Goal: Task Accomplishment & Management: Use online tool/utility

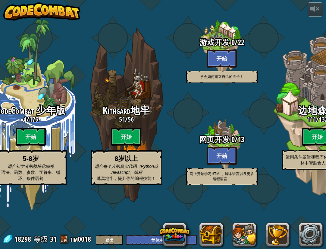
select select "zh-HANS"
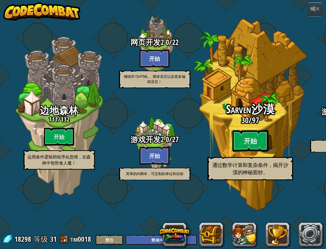
click at [245, 152] on btn "开始" at bounding box center [250, 141] width 36 height 22
select select "zh-HANS"
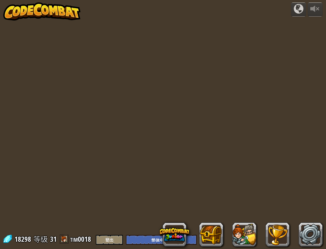
select select "zh-HANS"
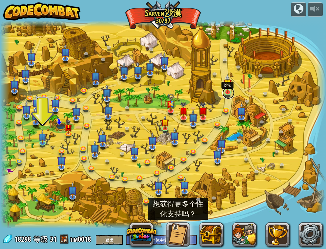
click at [229, 93] on link at bounding box center [229, 93] width 12 height 12
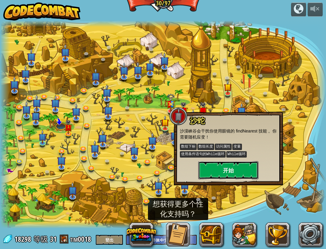
click at [229, 175] on button "开始" at bounding box center [228, 170] width 60 height 18
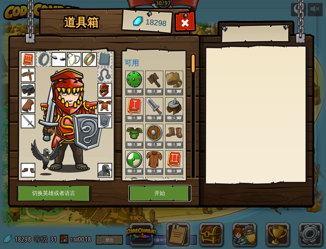
click at [165, 195] on button "开始" at bounding box center [159, 193] width 63 height 17
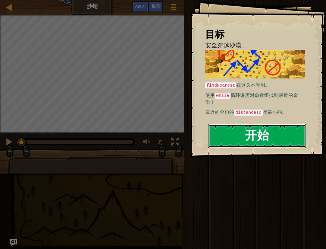
click at [237, 133] on button "开始" at bounding box center [257, 136] width 98 height 24
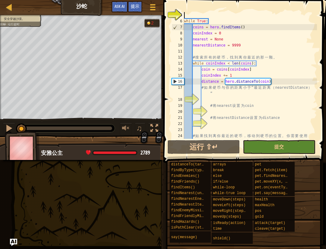
scroll to position [48, 0]
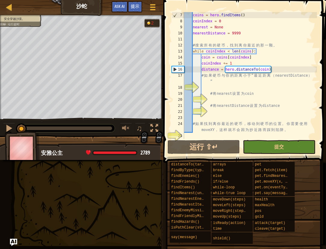
click at [214, 87] on div "coins = hero . findItems ( ) coinIndex = 0 nearest = None nearestDistance = 999…" at bounding box center [250, 81] width 134 height 139
click at [139, 5] on div "提示" at bounding box center [135, 6] width 14 height 11
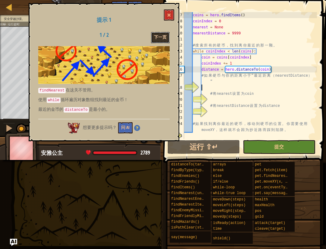
click at [159, 38] on button "下一页" at bounding box center [160, 37] width 19 height 11
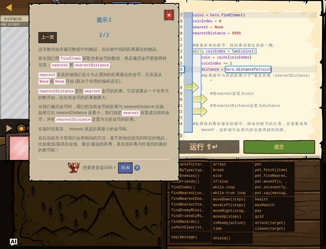
click at [167, 10] on button at bounding box center [169, 14] width 10 height 11
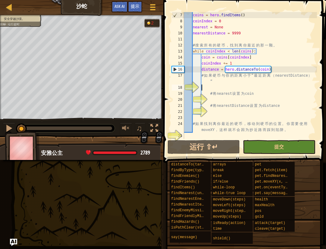
click at [206, 86] on div "coins = hero . findItems ( ) coinIndex = 0 nearest = None nearestDistance = 999…" at bounding box center [250, 81] width 134 height 139
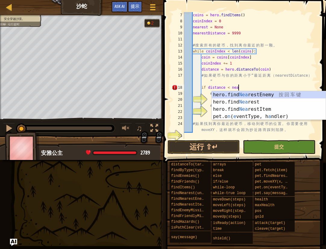
scroll to position [3, 4]
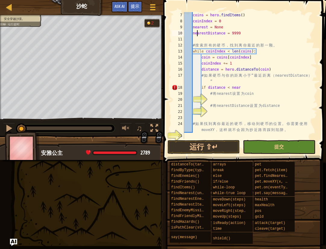
click at [197, 32] on div "coins = hero . findItems ( ) coinIndex = 0 nearest = None nearestDistance = 999…" at bounding box center [250, 81] width 134 height 139
drag, startPoint x: 194, startPoint y: 33, endPoint x: 225, endPoint y: 35, distance: 31.2
click at [225, 35] on div "coins = hero . findItems ( ) coinIndex = 0 nearest = None nearestDistance = 999…" at bounding box center [250, 81] width 134 height 139
click at [245, 88] on div "coins = hero . findItems ( ) coinIndex = 0 nearest = None nearestDistance = 999…" at bounding box center [250, 81] width 134 height 139
drag, startPoint x: 243, startPoint y: 88, endPoint x: 232, endPoint y: 87, distance: 10.6
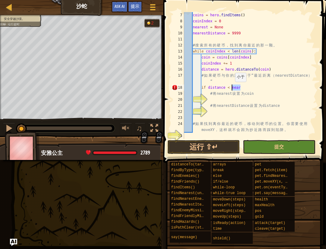
click at [232, 87] on div "coins = hero . findItems ( ) coinIndex = 0 nearest = None nearestDistance = 999…" at bounding box center [250, 81] width 134 height 139
paste textarea "estDistance"
type textarea "if distance < nearestDistance"
click at [228, 99] on div "coins = hero . findItems ( ) coinIndex = 0 nearest = None nearestDistance = 999…" at bounding box center [250, 81] width 134 height 139
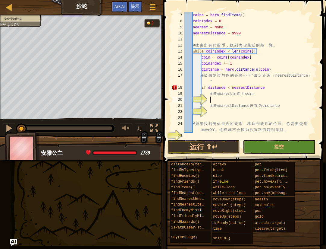
click at [268, 90] on div "coins = hero . findItems ( ) coinIndex = 0 nearest = None nearestDistance = 999…" at bounding box center [250, 81] width 134 height 139
type textarea "if distance < nearestDistance:"
click at [228, 97] on div "coins = hero . findItems ( ) coinIndex = 0 nearest = None nearestDistance = 999…" at bounding box center [250, 81] width 134 height 139
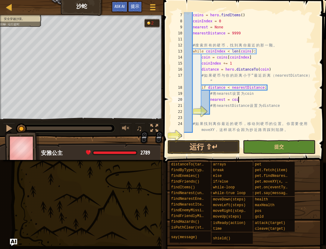
scroll to position [3, 4]
type textarea "nearest = coin"
click at [222, 113] on div "coins = hero . findItems ( ) coinIndex = 0 nearest = None nearestDistance = 999…" at bounding box center [250, 81] width 134 height 139
type textarea "n"
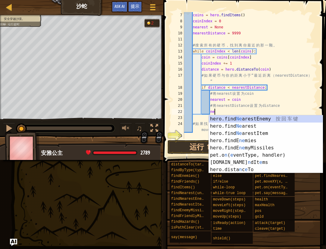
type textarea "n"
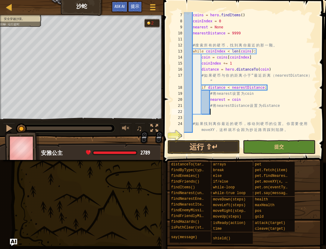
type textarea "v"
paste textarea "nearestDistance"
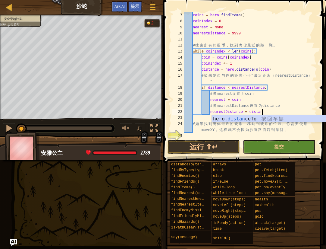
scroll to position [3, 6]
click at [267, 93] on div "coins = hero . findItems ( ) coinIndex = 0 nearest = None nearestDistance = 999…" at bounding box center [250, 81] width 134 height 139
type textarea "# 将 nearest 设置为 coin"
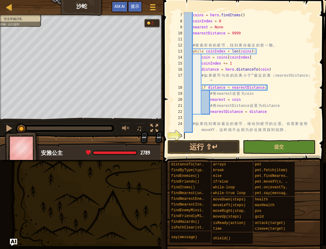
click at [193, 137] on div "coins = hero . findItems ( ) coinIndex = 0 nearest = None nearestDistance = 999…" at bounding box center [250, 81] width 134 height 139
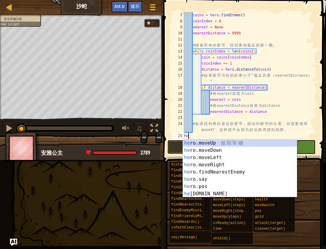
type textarea "h"
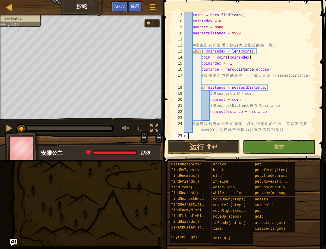
type textarea "m"
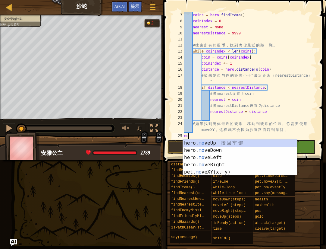
type textarea "m"
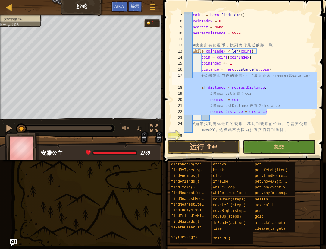
drag, startPoint x: 278, startPoint y: 110, endPoint x: 193, endPoint y: 76, distance: 91.5
click at [193, 76] on div "coins = hero . findItems ( ) coinIndex = 0 nearest = None nearestDistance = 999…" at bounding box center [250, 81] width 134 height 139
type textarea "# 如果硬币与你的距离小于“最近距离（nearestDistance）” if distance < nearestDistance:"
click at [8, 10] on div at bounding box center [9, 7] width 8 height 8
select select "zh-HANS"
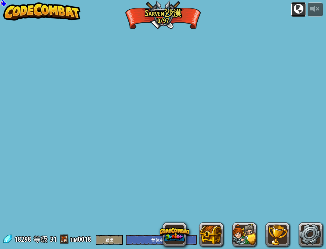
click at [301, 12] on div at bounding box center [299, 9] width 10 height 10
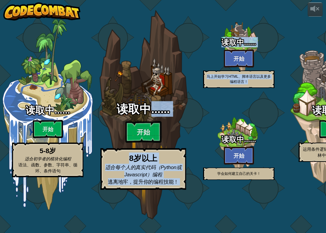
drag, startPoint x: 247, startPoint y: 122, endPoint x: 154, endPoint y: 130, distance: 93.2
click at [151, 120] on div "读取中…… 开始 5-8岁 适合初学者的模块化编程 语法、函数、参数、字符串、循环、条件语句 读取中…… 开始 8岁以上 适合每个人的真实代码（Python或…" at bounding box center [163, 116] width 326 height 233
select select "zh-HANS"
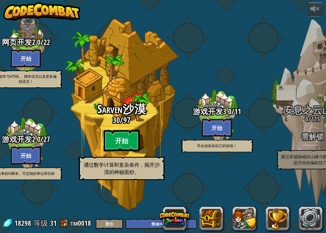
click at [124, 152] on btn "开始" at bounding box center [121, 141] width 36 height 22
select select "zh-HANS"
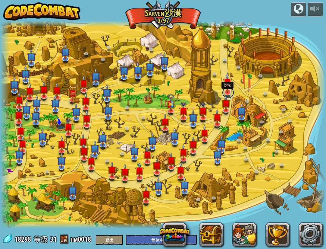
click at [228, 93] on link at bounding box center [228, 93] width 12 height 12
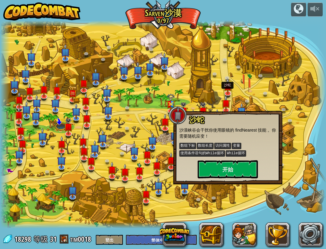
select select "zh-HANS"
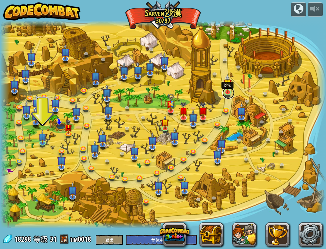
click at [230, 93] on link at bounding box center [229, 93] width 12 height 12
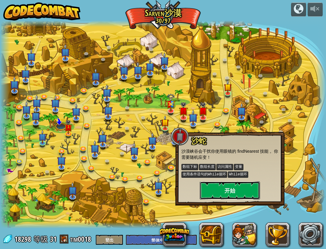
click at [236, 184] on button "开始" at bounding box center [230, 190] width 60 height 18
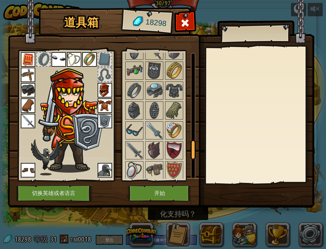
scroll to position [757, 0]
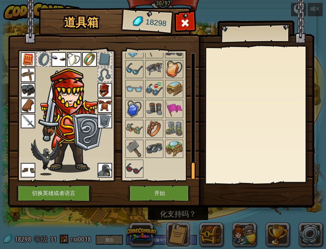
drag, startPoint x: 194, startPoint y: 65, endPoint x: 193, endPoint y: 183, distance: 117.9
click at [193, 183] on div "道具箱 18298 可用 装备 装备 装备 装备 装备 装备 装备 装备 装备 装备 装备 装备 装备 装备 装备 装备 装备 装备 装备 装备 装备 装备 …" at bounding box center [163, 108] width 307 height 199
click at [29, 173] on img at bounding box center [28, 170] width 14 height 14
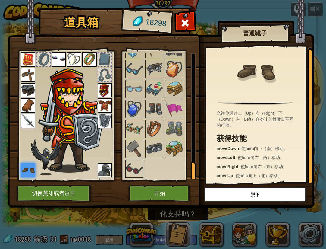
scroll to position [2, 0]
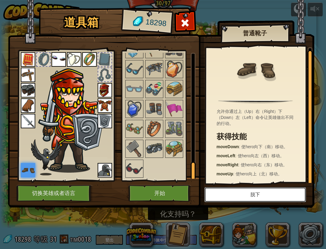
click at [242, 196] on button "脱下" at bounding box center [255, 194] width 102 height 15
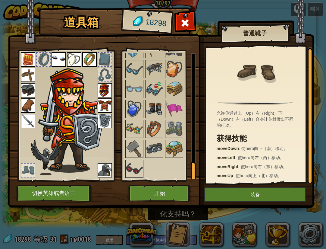
click at [153, 109] on img at bounding box center [154, 108] width 17 height 17
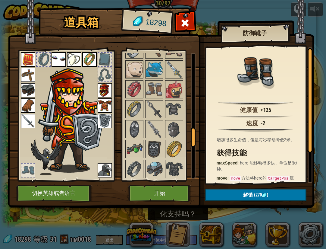
scroll to position [505, 0]
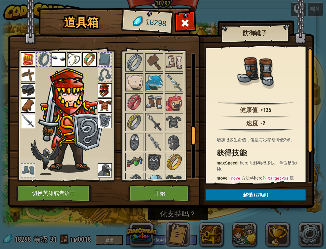
click at [154, 102] on img at bounding box center [154, 102] width 17 height 17
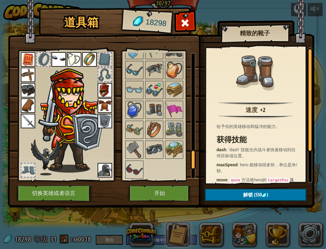
scroll to position [757, 0]
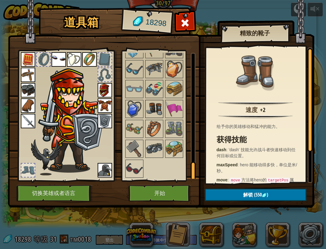
click at [154, 104] on img at bounding box center [154, 108] width 17 height 17
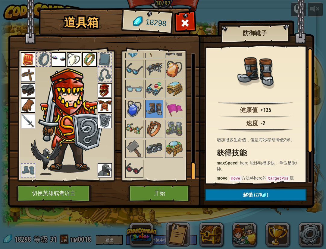
click at [28, 170] on div at bounding box center [27, 169] width 13 height 13
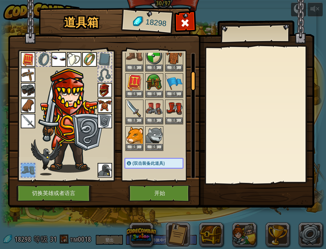
scroll to position [99, 0]
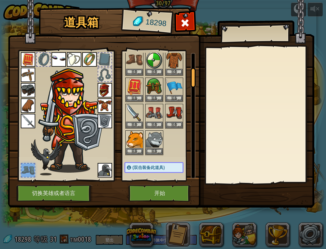
drag, startPoint x: 195, startPoint y: 172, endPoint x: 198, endPoint y: 77, distance: 94.8
click at [198, 77] on div "道具箱 18298 可用 装备 装备 装备 装备 装备 装备 装备 装备 装备 装备 装备 装备 装备 装备 装备 装备 装备 装备 装备 装备 装备 装备 …" at bounding box center [163, 108] width 307 height 199
click at [178, 114] on img at bounding box center [174, 112] width 17 height 17
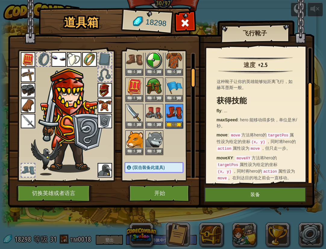
scroll to position [45, 0]
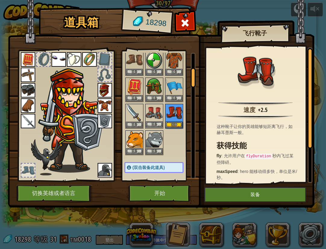
click at [151, 117] on img at bounding box center [154, 112] width 17 height 17
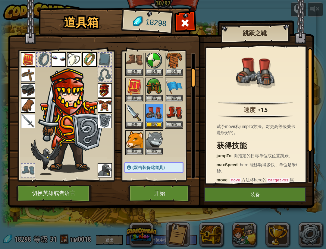
click at [173, 115] on img at bounding box center [174, 112] width 17 height 17
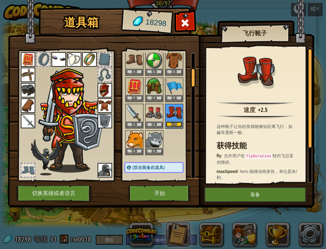
click at [176, 127] on button "装备" at bounding box center [174, 124] width 17 height 6
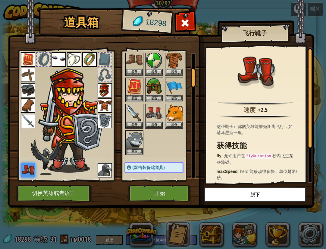
click at [107, 119] on img at bounding box center [105, 121] width 14 height 14
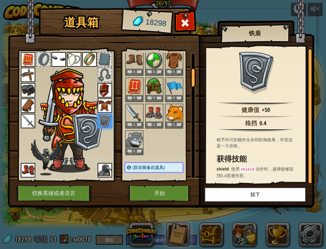
click at [46, 62] on div at bounding box center [43, 59] width 13 height 13
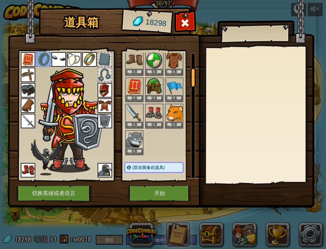
click at [109, 56] on div at bounding box center [104, 59] width 13 height 13
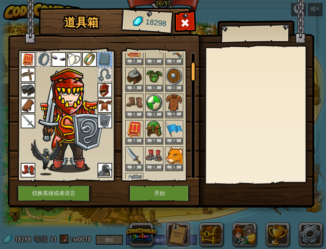
scroll to position [55, 0]
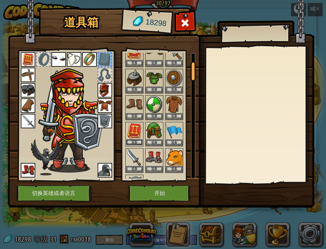
click at [139, 141] on button "装备" at bounding box center [134, 142] width 17 height 6
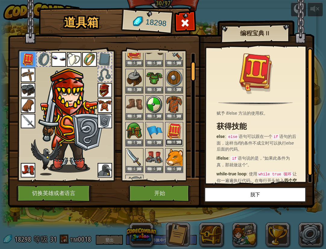
click at [176, 141] on button "装备" at bounding box center [174, 142] width 17 height 6
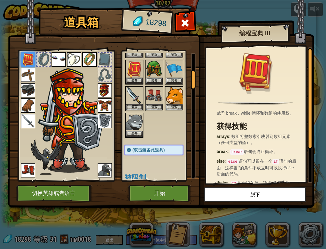
scroll to position [111, 0]
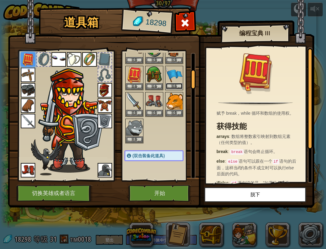
click at [170, 87] on button "装备" at bounding box center [174, 86] width 17 height 6
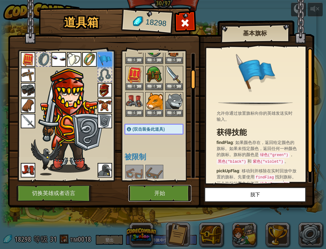
click at [176, 195] on button "开始" at bounding box center [159, 193] width 63 height 17
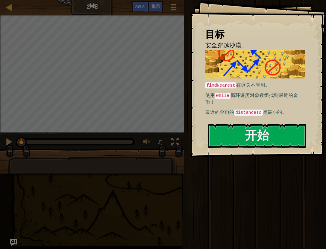
click at [247, 102] on p "使用 while 循环遍历对象数组找到最近的金币！" at bounding box center [255, 99] width 100 height 14
click at [250, 135] on button "开始" at bounding box center [257, 136] width 98 height 24
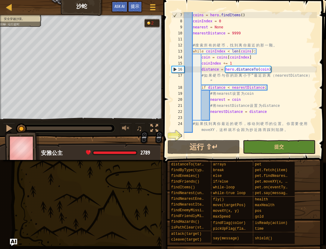
scroll to position [48, 0]
click at [217, 135] on div "coins = hero . findItems ( ) coinIndex = 0 nearest = None nearestDistance = 999…" at bounding box center [250, 81] width 134 height 139
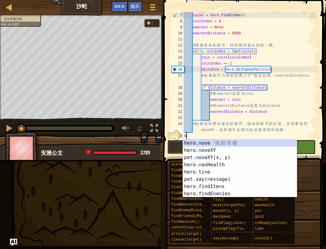
scroll to position [3, 0]
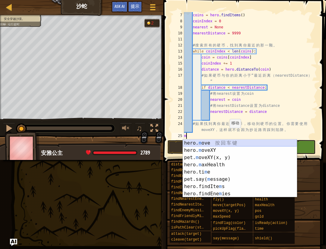
click at [223, 147] on div "hero. m ove 按 回 车 键 hero. m oveXY 按 回 车 键 pet. m oveXY(x, y) 按 回 车 键 hero. m ax…" at bounding box center [240, 175] width 114 height 72
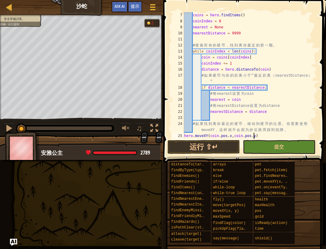
scroll to position [3, 6]
click at [213, 153] on button "运行 ⇧↵" at bounding box center [204, 147] width 72 height 14
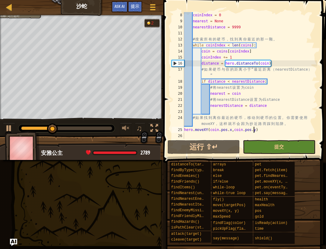
scroll to position [36, 0]
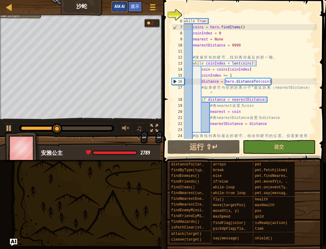
click at [124, 7] on span "Ask AI" at bounding box center [120, 6] width 10 height 6
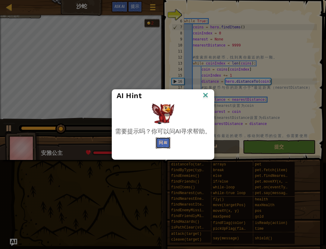
click at [160, 140] on button "问 AI" at bounding box center [163, 142] width 14 height 11
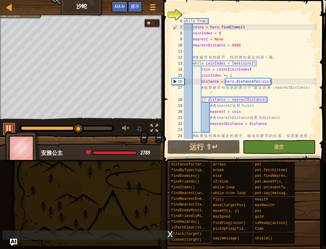
click at [8, 129] on div at bounding box center [9, 128] width 8 height 8
click at [120, 3] on button "Ask AI" at bounding box center [120, 6] width 16 height 11
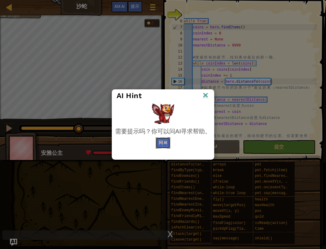
click at [166, 145] on button "问 AI" at bounding box center [163, 142] width 14 height 11
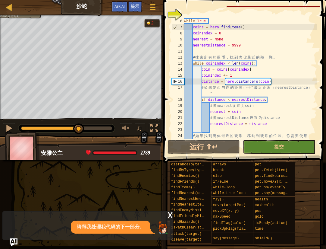
click at [17, 240] on img "Ask AI" at bounding box center [14, 242] width 8 height 8
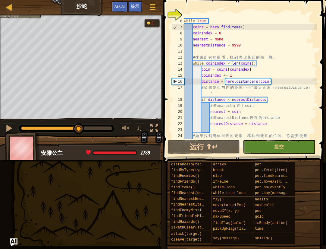
click at [16, 240] on img "Ask AI" at bounding box center [14, 242] width 8 height 8
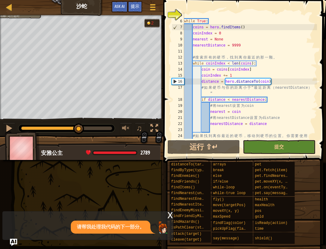
click at [33, 227] on div "请帮我处理我代码的下一部分。" at bounding box center [86, 226] width 167 height 13
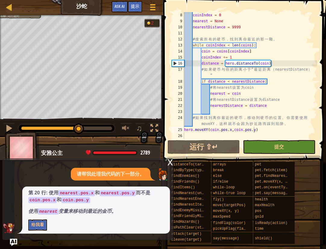
scroll to position [54, 0]
drag, startPoint x: 219, startPoint y: 130, endPoint x: 211, endPoint y: 130, distance: 8.8
click at [211, 130] on div "coinIndex = 0 nearest = None nearestDistance = 9999 # 搜 索 所 有 的 硬 币 ， 找 到 离 你 最…" at bounding box center [250, 81] width 134 height 139
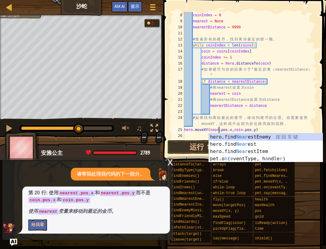
scroll to position [3, 3]
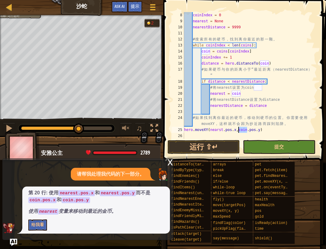
drag, startPoint x: 247, startPoint y: 130, endPoint x: 239, endPoint y: 130, distance: 8.1
click at [239, 130] on div "coinIndex = 0 nearest = None nearestDistance = 9999 # 搜 索 所 有 的 硬 币 ， 找 到 离 你 最…" at bounding box center [250, 81] width 134 height 139
click at [215, 147] on button "运行 ⇧↵" at bounding box center [204, 147] width 72 height 14
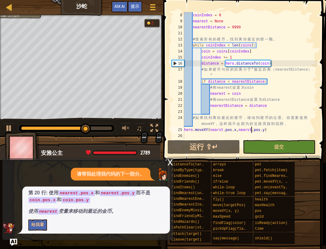
click at [219, 130] on div "coinIndex = 0 nearest = None nearestDistance = 9999 # 搜 索 所 有 的 硬 币 ， 找 到 离 你 最…" at bounding box center [250, 81] width 134 height 139
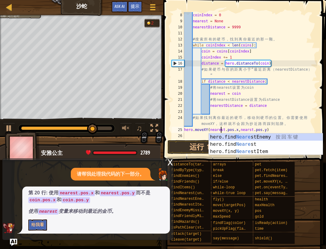
click at [250, 130] on div "coinIndex = 0 nearest = None nearestDistance = 9999 # 搜 索 所 有 的 硬 币 ， 找 到 离 你 最…" at bounding box center [250, 81] width 134 height 139
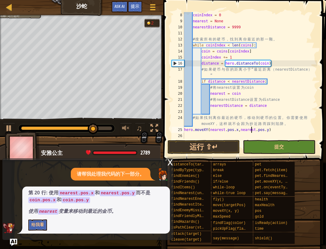
scroll to position [3, 5]
type textarea "hero.moveXY(nearest.pos.x,nearest.pos.y)"
click at [219, 150] on button "运行 ⇧↵" at bounding box center [204, 147] width 72 height 14
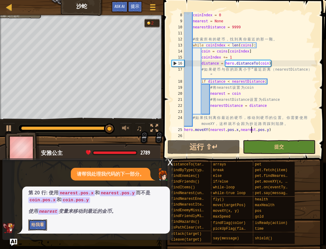
click at [34, 225] on button "给我看" at bounding box center [37, 224] width 19 height 11
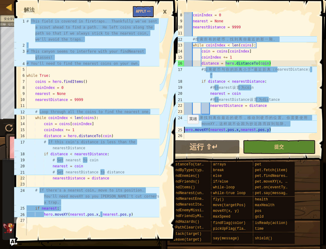
click at [185, 129] on div "coinIndex = 0 nearest = None nearestDistance = 9999 # 搜 索 所 有 的 硬 币 ， 找 到 离 你 最…" at bounding box center [250, 81] width 134 height 139
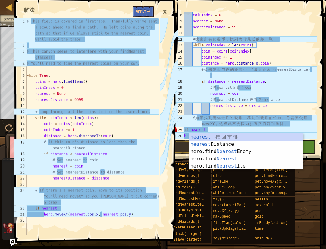
scroll to position [3, 2]
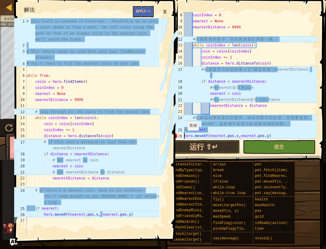
click at [185, 136] on div "coinIndex = 0 nearest = None nearestDistance = 9999 # 搜 索 所 有 的 硬 币 ， 找 到 离 你 最…" at bounding box center [250, 81] width 134 height 139
click at [207, 144] on button "运行 ⇧↵" at bounding box center [204, 147] width 72 height 14
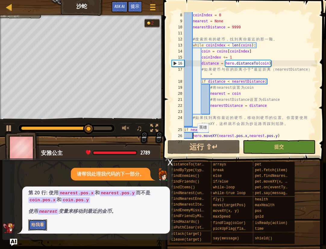
click at [35, 226] on button "给我看" at bounding box center [37, 224] width 19 height 11
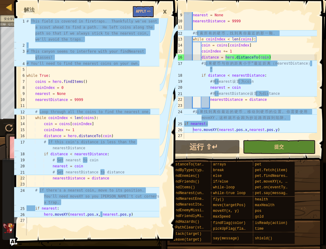
scroll to position [60, 0]
click at [185, 124] on div "nearest = None nearestDistance = 9999 # 搜 索 所 有 的 硬 币 ， 找 到 离 你 最 近 的 那 一 颗 。 w…" at bounding box center [250, 81] width 134 height 139
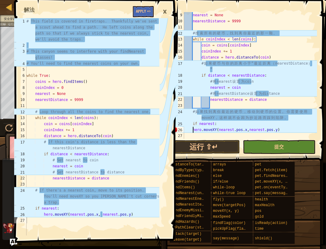
click at [194, 128] on div "nearest = None nearestDistance = 9999 # 搜 索 所 有 的 硬 币 ， 找 到 离 你 最 近 的 那 一 颗 。 w…" at bounding box center [250, 81] width 134 height 139
type textarea "hero.moveXY(nearest.pos.x,nearest.pos.y)"
click at [225, 145] on button "运行 ⇧↵" at bounding box center [204, 147] width 72 height 14
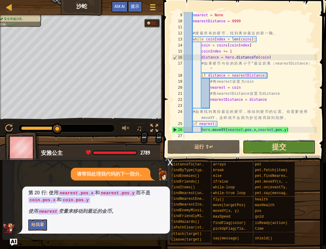
click at [280, 146] on span "提交" at bounding box center [279, 147] width 14 height 10
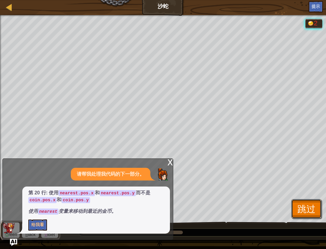
click at [312, 214] on span "跳过" at bounding box center [307, 208] width 18 height 12
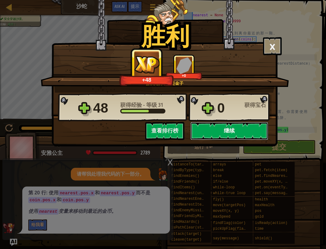
click at [223, 129] on button "继续" at bounding box center [230, 131] width 78 height 18
select select "zh-HANS"
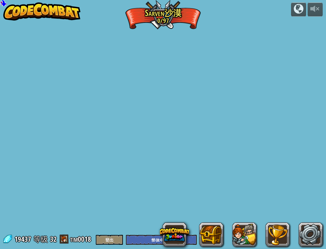
select select "zh-HANS"
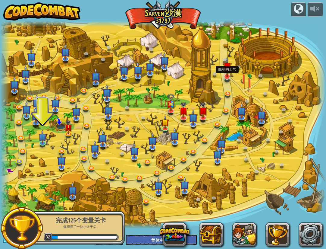
click at [230, 75] on img at bounding box center [227, 66] width 9 height 21
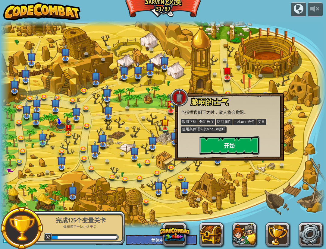
click at [234, 148] on button "开始" at bounding box center [229, 145] width 60 height 18
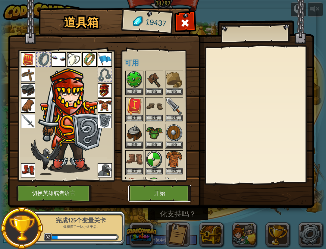
click at [168, 192] on button "开始" at bounding box center [159, 193] width 63 height 17
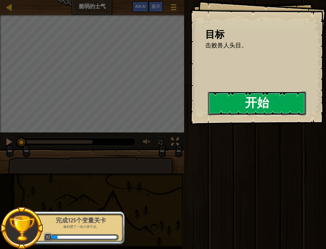
click at [243, 101] on button "开始" at bounding box center [257, 103] width 98 height 24
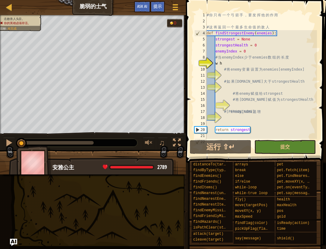
type textarea "w"
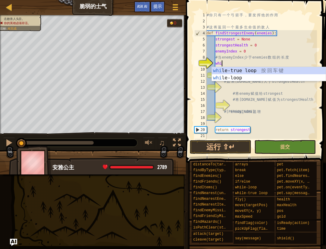
type textarea "while"
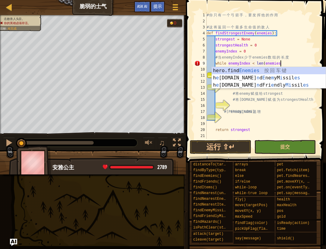
scroll to position [3, 6]
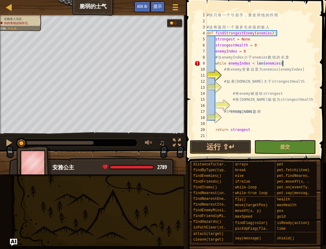
type textarea "while enemyIndex < len(enemies):"
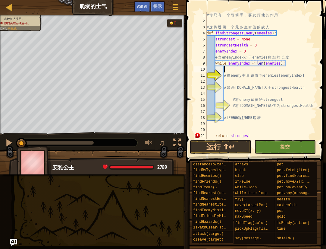
scroll to position [3, 1]
click at [227, 81] on div "# 你 只 有 一 个 弓 箭 手 ， 要 发 挥 他 的 作 用 # 这 将 返 回 一 个 最 多 生 命 值 的 敌 人 def findStronge…" at bounding box center [262, 81] width 112 height 139
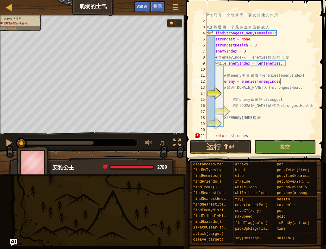
scroll to position [3, 6]
type textarea "enemy = enemies[enemyIndex]"
click at [229, 93] on div "# 你 只 有 一 个 弓 箭 手 ， 要 发 挥 他 的 作 用 # 这 将 返 回 一 个 最 多 生 命 值 的 敌 人 def findStronge…" at bounding box center [262, 81] width 112 height 139
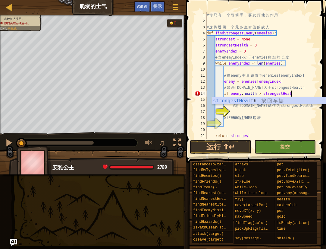
scroll to position [3, 7]
type textarea "if [DOMAIN_NAME] > strongestHealth:"
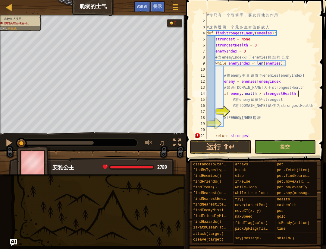
click at [232, 111] on div "# 你 只 有 一 个 弓 箭 手 ， 要 发 挥 他 的 作 用 # 这 将 返 回 一 个 最 多 生 命 值 的 敌 人 def findStronge…" at bounding box center [262, 81] width 112 height 139
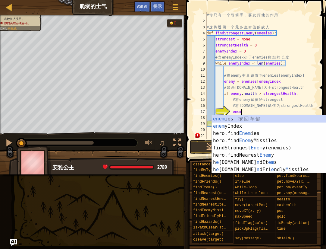
scroll to position [3, 3]
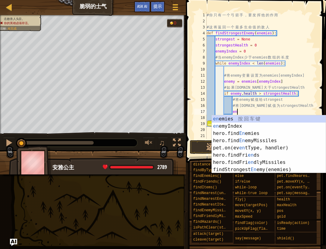
type textarea "e"
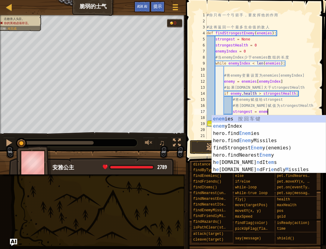
scroll to position [3, 5]
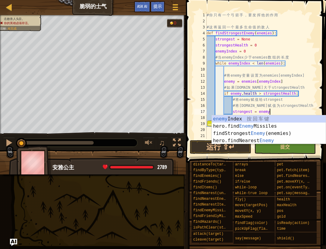
click at [306, 105] on div "# 你 只 有 一 个 弓 箭 手 ， 要 发 挥 他 的 作 用 # 这 将 返 回 一 个 最 多 生 命 值 的 敌 人 def findStronge…" at bounding box center [262, 81] width 112 height 139
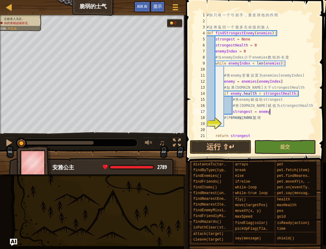
click at [282, 111] on div "# 你 只 有 一 个 弓 箭 手 ， 要 发 挥 他 的 作 用 # 这 将 返 回 一 个 最 多 生 命 值 的 敌 人 def findStronge…" at bounding box center [262, 81] width 112 height 139
type textarea "strongest = enemy"
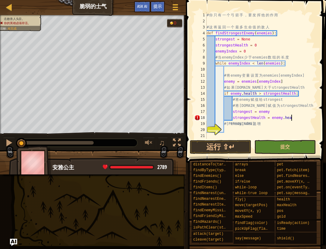
scroll to position [3, 7]
type textarea "strongestHealth = [DOMAIN_NAME]"
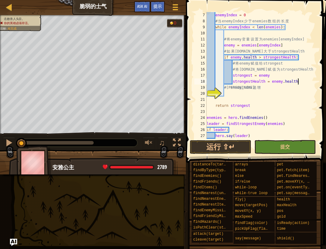
click at [233, 94] on div "enemyIndex = 0 # 当 enemyIndex 少 于 enemies 数 组 的 长 度 while enemyIndex < len ( en…" at bounding box center [262, 81] width 112 height 139
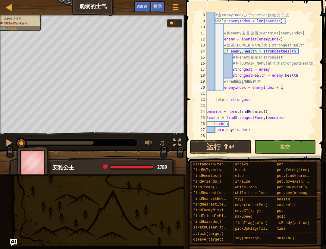
type textarea "enemyIndex = enemyIndex + 1"
click at [247, 145] on button "运行 ⇧↵" at bounding box center [221, 147] width 62 height 14
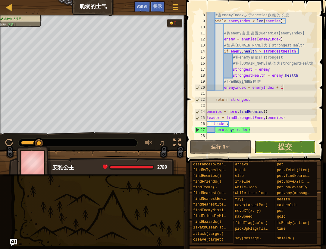
click at [296, 150] on button "提交" at bounding box center [286, 147] width 62 height 14
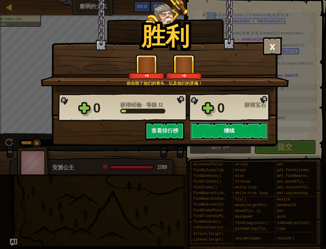
click at [253, 133] on button "继续" at bounding box center [230, 131] width 78 height 18
select select "zh-HANS"
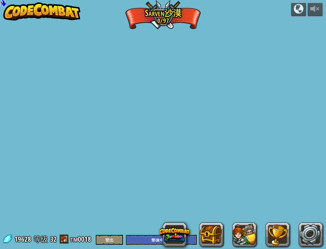
select select "zh-HANS"
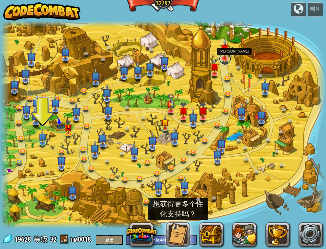
click at [225, 62] on link at bounding box center [225, 59] width 12 height 12
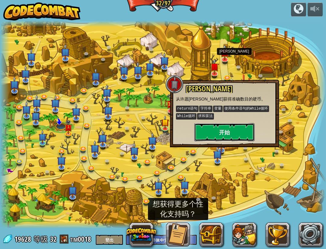
click at [230, 136] on button "开始" at bounding box center [225, 132] width 60 height 18
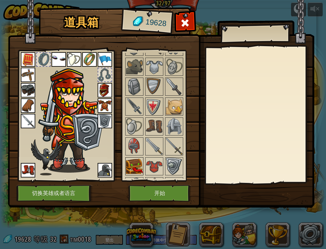
scroll to position [526, 0]
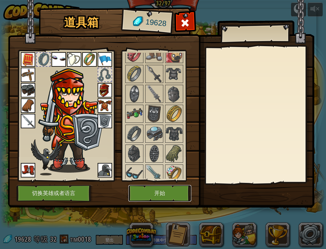
click at [135, 194] on button "开始" at bounding box center [159, 193] width 63 height 17
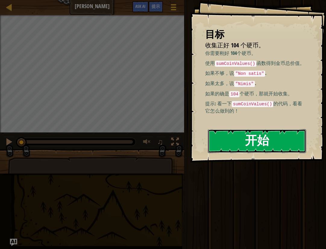
click at [215, 143] on button "开始" at bounding box center [257, 141] width 98 height 24
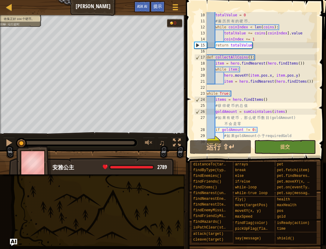
scroll to position [133, 0]
